Goal: Check status: Check status

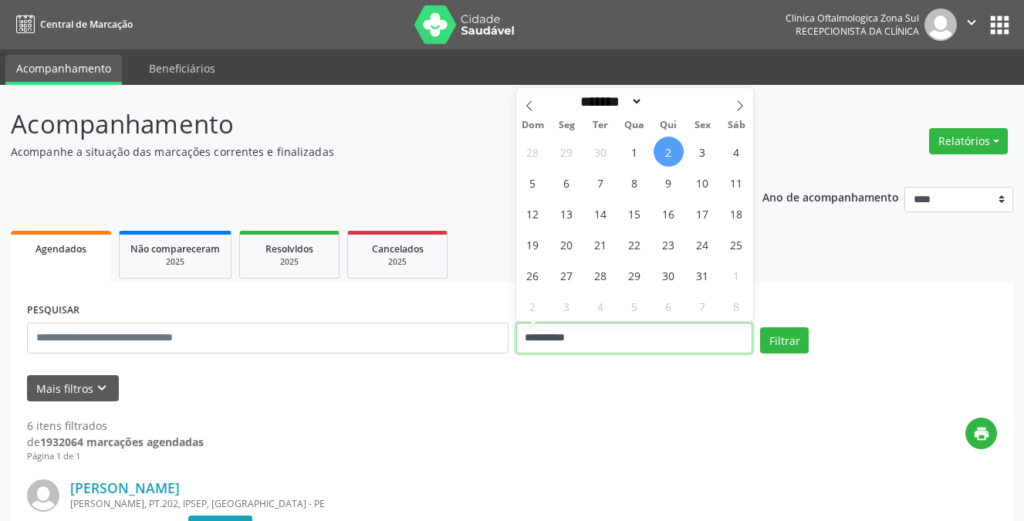
click at [549, 335] on input "**********" at bounding box center [634, 337] width 237 height 31
click at [701, 157] on span "3" at bounding box center [702, 152] width 30 height 30
type input "**********"
click at [700, 157] on span "3" at bounding box center [702, 152] width 30 height 30
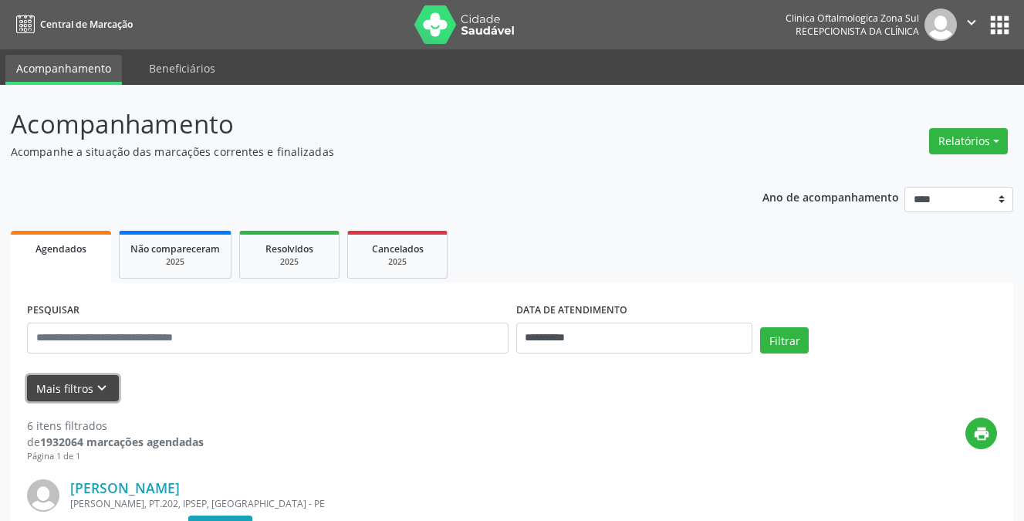
click at [46, 387] on button "Mais filtros keyboard_arrow_down" at bounding box center [73, 388] width 92 height 27
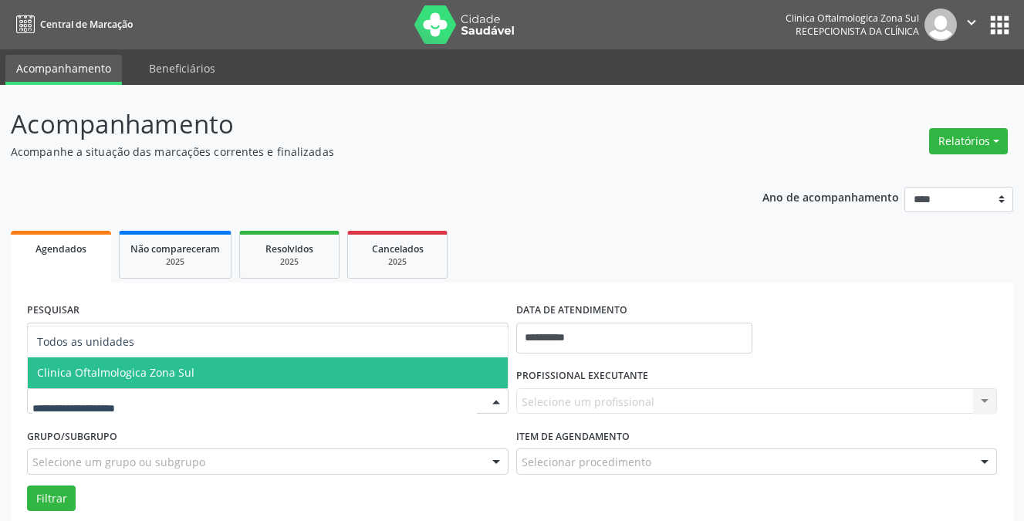
click at [135, 367] on span "Clinica Oftalmologica Zona Sul" at bounding box center [115, 372] width 157 height 15
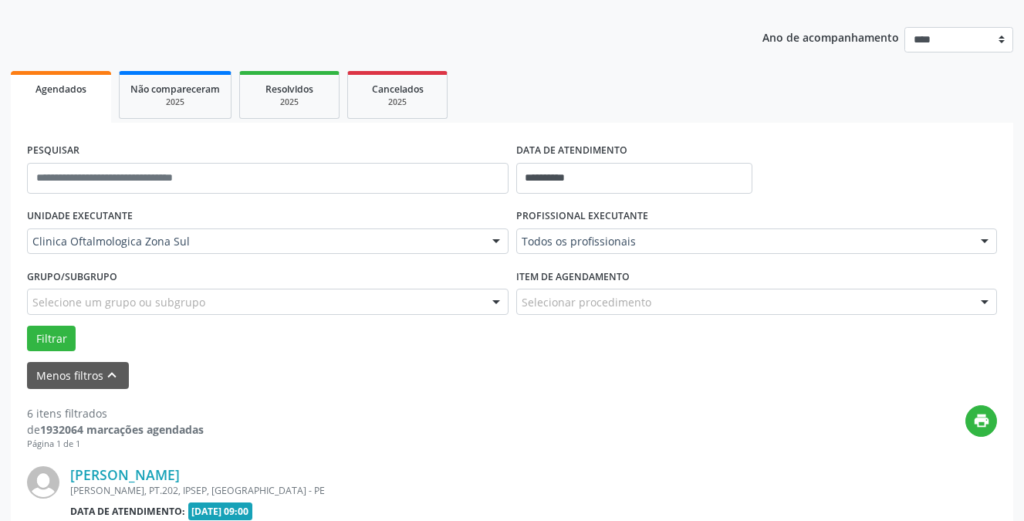
scroll to position [231, 0]
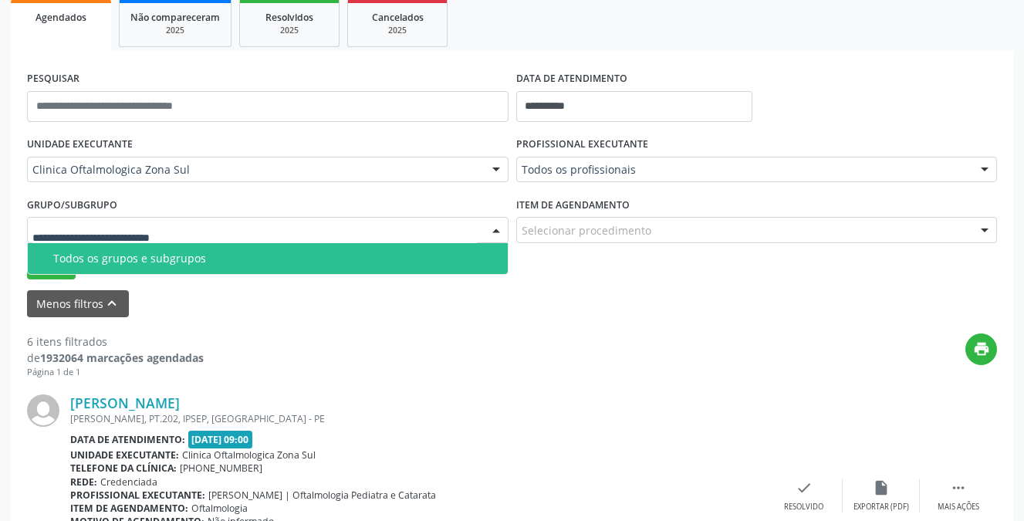
click at [154, 233] on input "text" at bounding box center [254, 237] width 444 height 31
click at [147, 262] on div "Todos os grupos e subgrupos" at bounding box center [275, 258] width 445 height 12
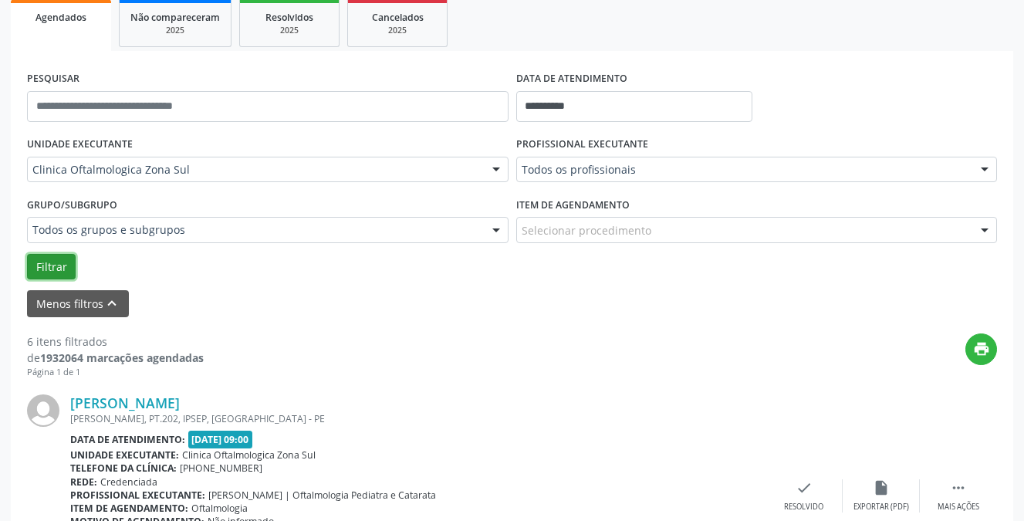
click at [58, 267] on button "Filtrar" at bounding box center [51, 267] width 49 height 26
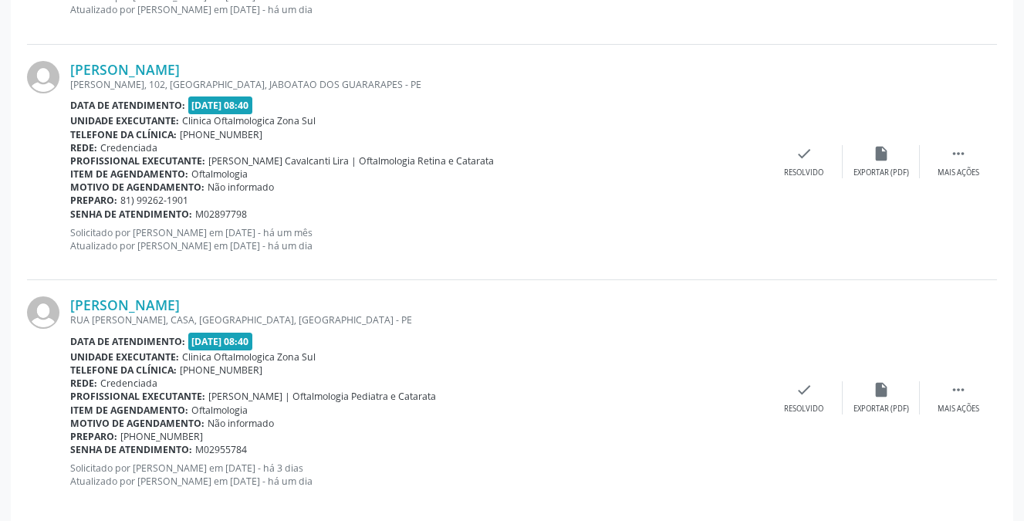
scroll to position [1293, 0]
